Goal: Find contact information: Find contact information

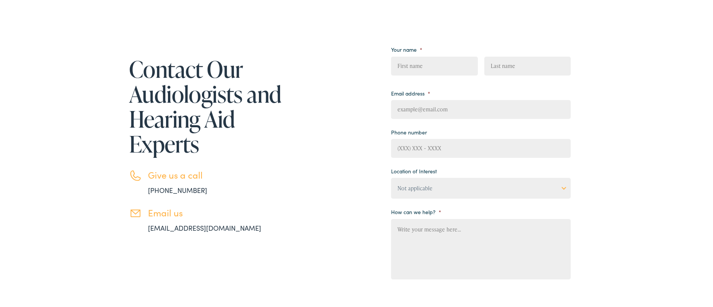
scroll to position [111, 0]
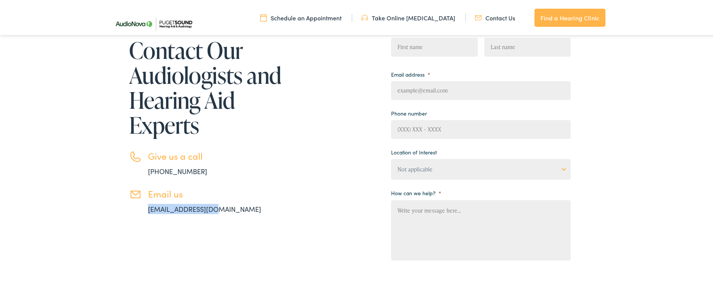
drag, startPoint x: 210, startPoint y: 209, endPoint x: 181, endPoint y: 208, distance: 29.5
click at [129, 209] on li "Email us [EMAIL_ADDRESS][DOMAIN_NAME]" at bounding box center [206, 200] width 155 height 26
copy link "[EMAIL_ADDRESS][DOMAIN_NAME]"
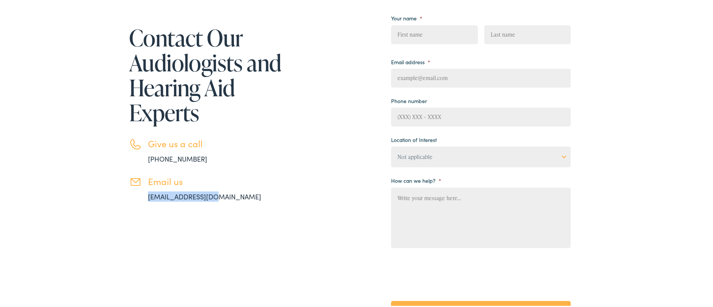
scroll to position [0, 0]
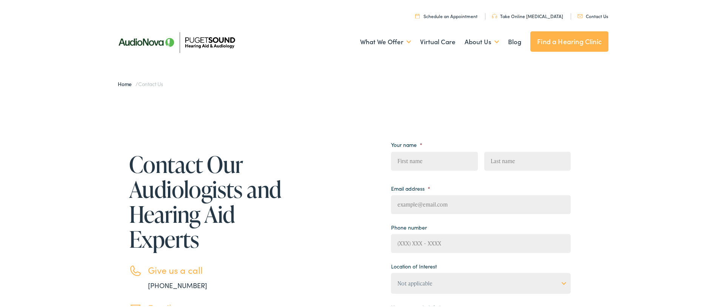
click at [582, 16] on link "Contact Us" at bounding box center [593, 15] width 31 height 6
